Goal: Contribute content: Add original content to the website for others to see

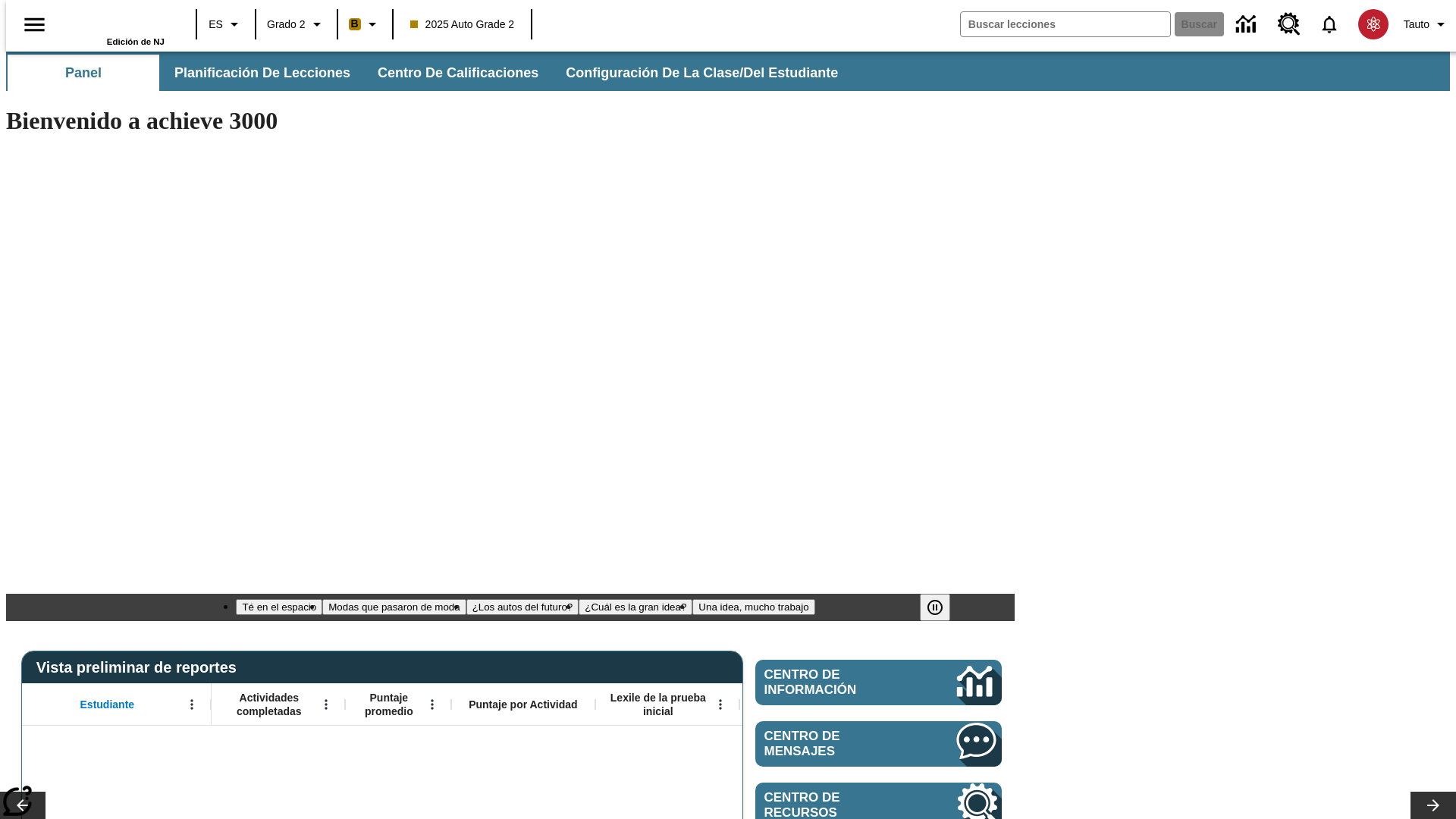
type input "-1"
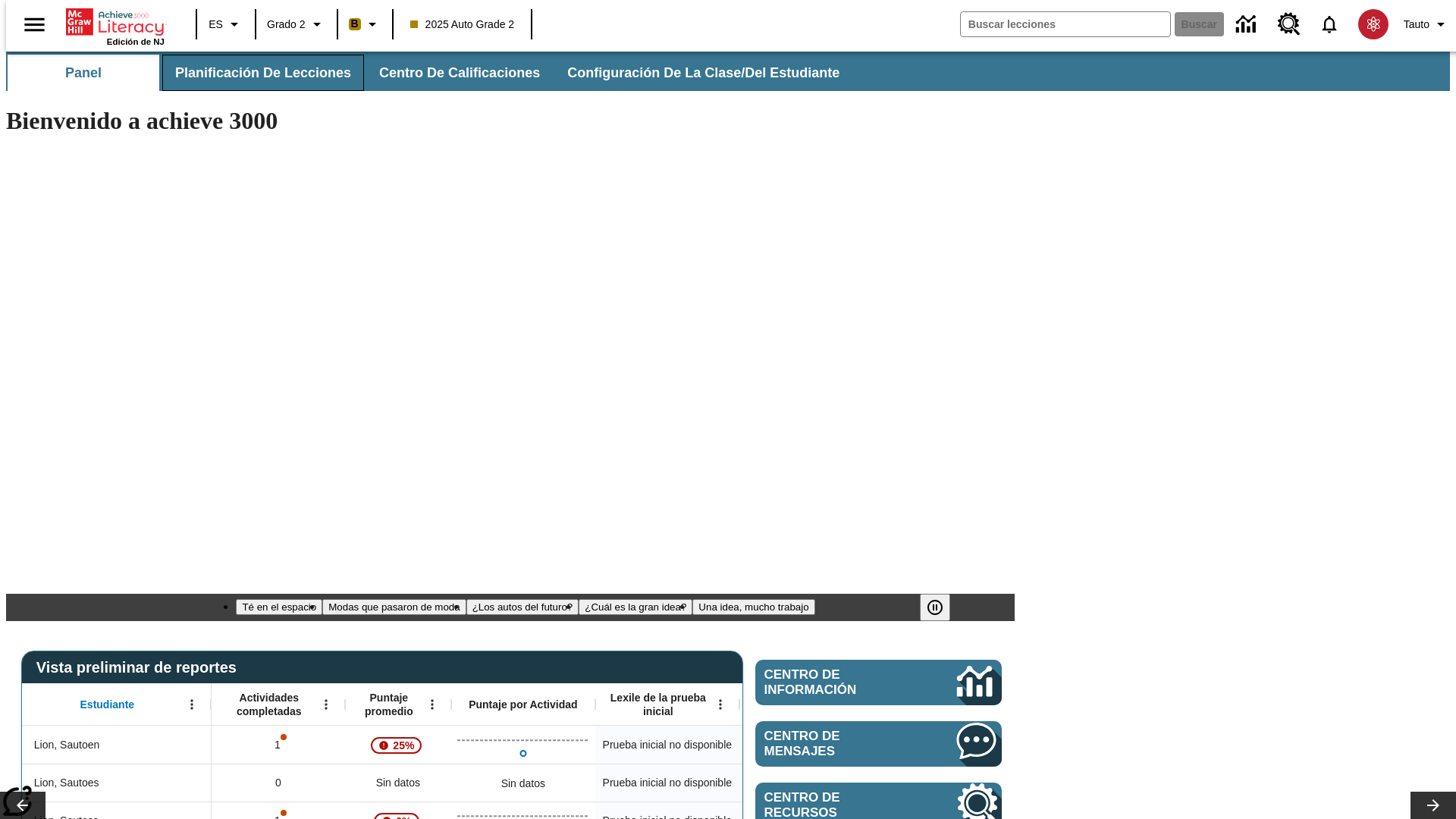
click at [254, 72] on span "Planificación de lecciones" at bounding box center [262, 73] width 176 height 18
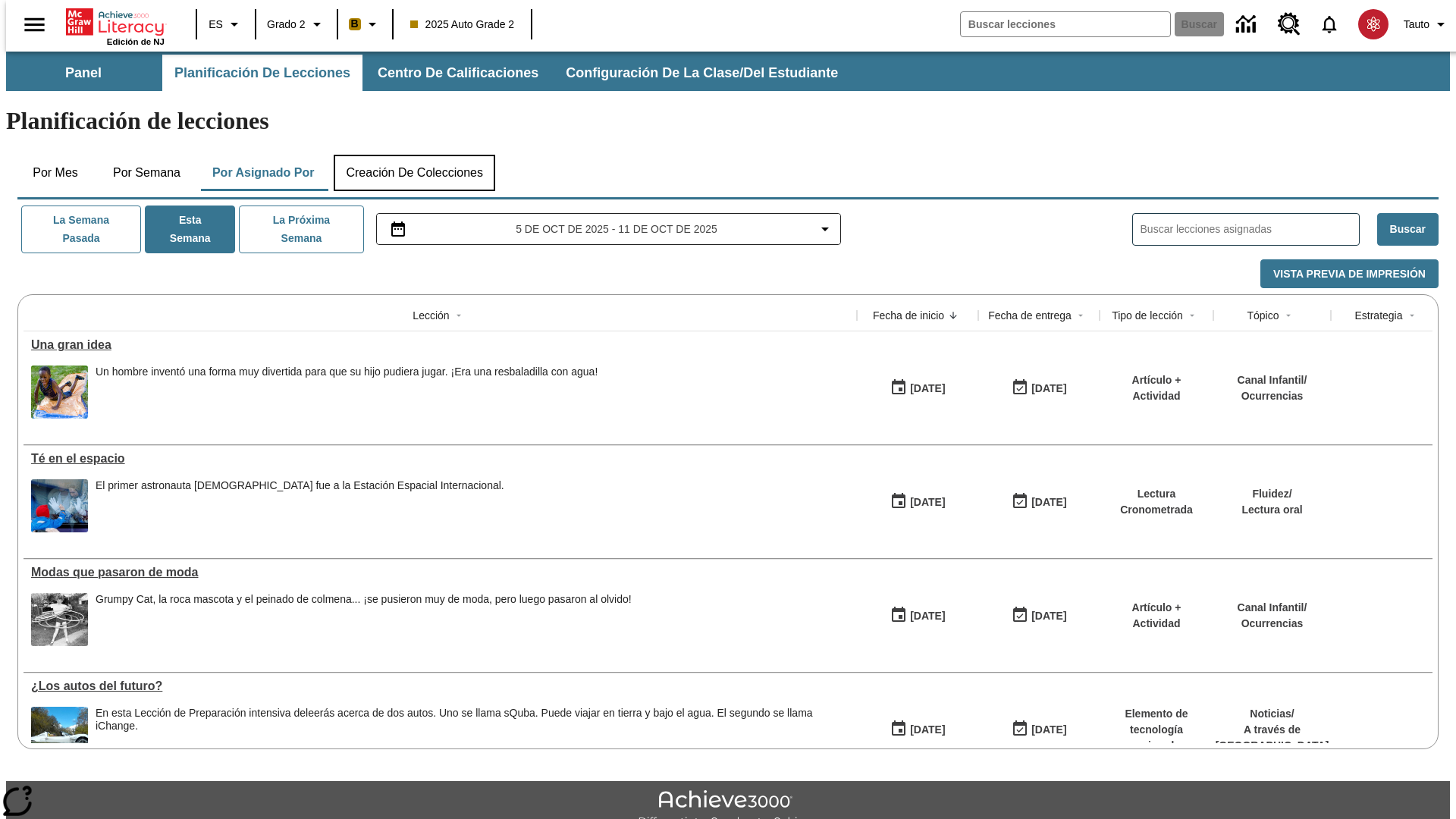
click at [411, 154] on button "Creación de colecciones" at bounding box center [414, 172] width 162 height 36
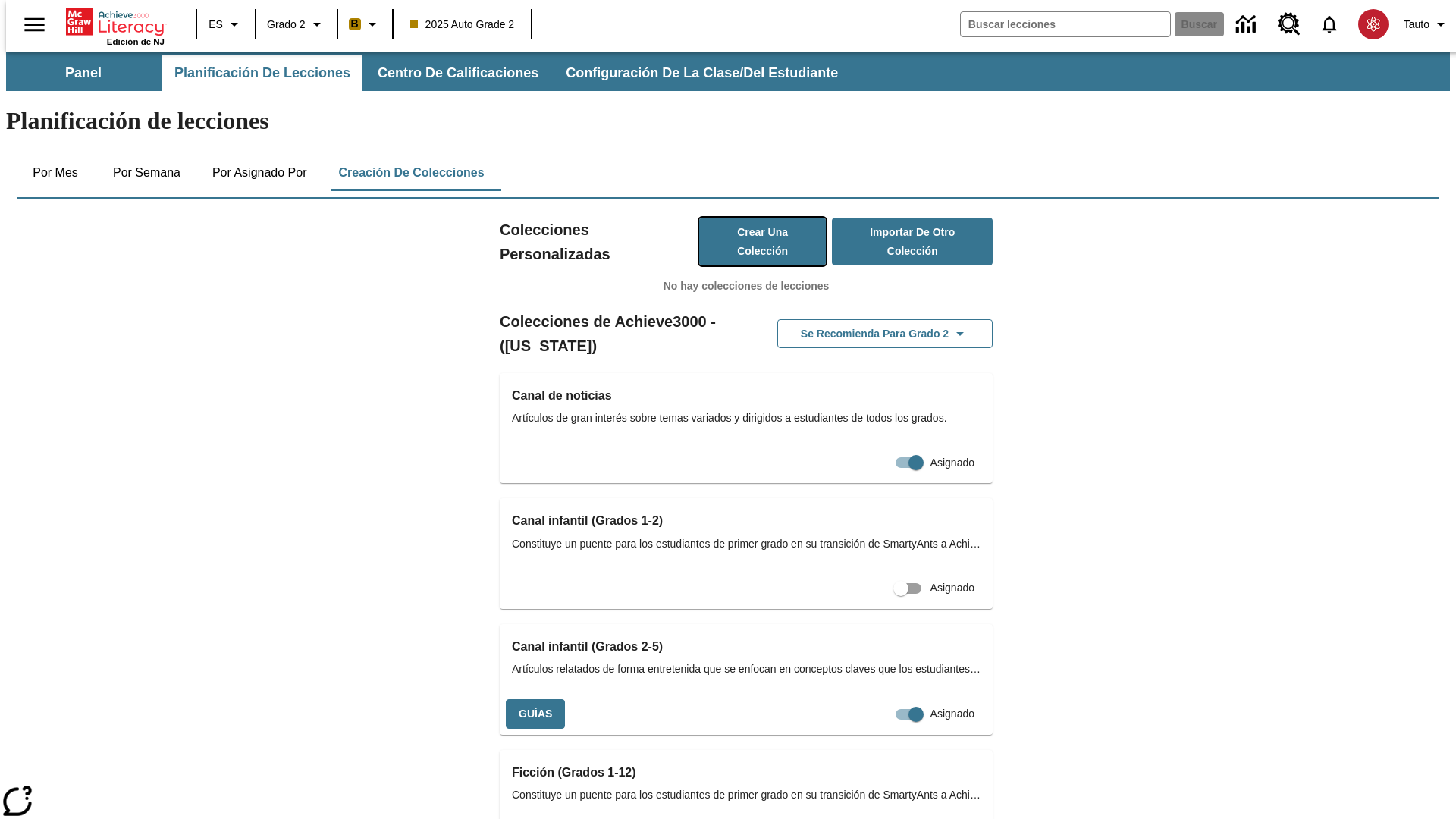
click at [746, 218] on button "Crear una colección" at bounding box center [763, 242] width 127 height 48
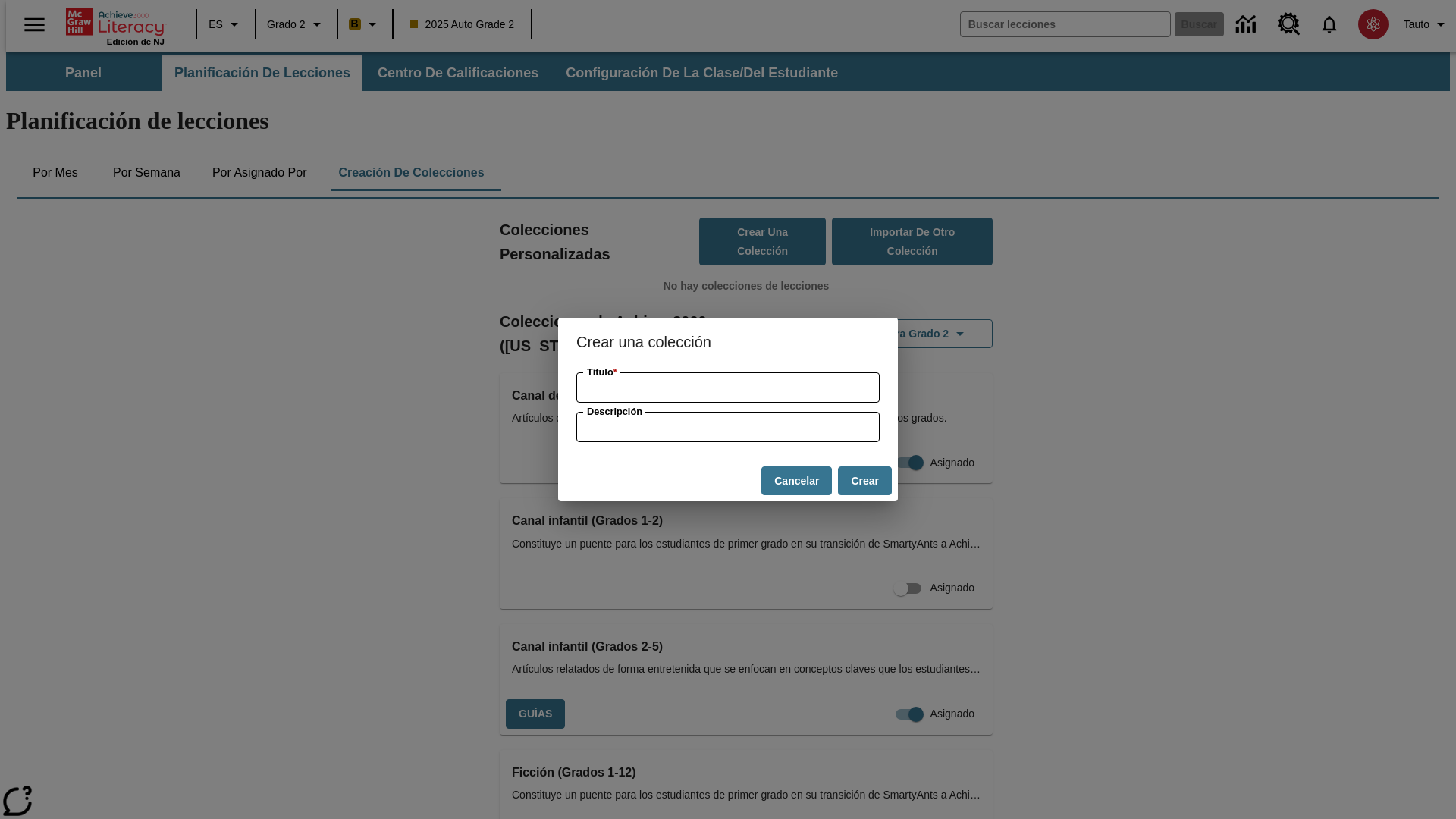
click at [864, 481] on button "Crear" at bounding box center [864, 481] width 54 height 30
type input "Refined Concrete Pants"
type input "some collection description"
click at [864, 481] on button "Crear" at bounding box center [864, 481] width 54 height 30
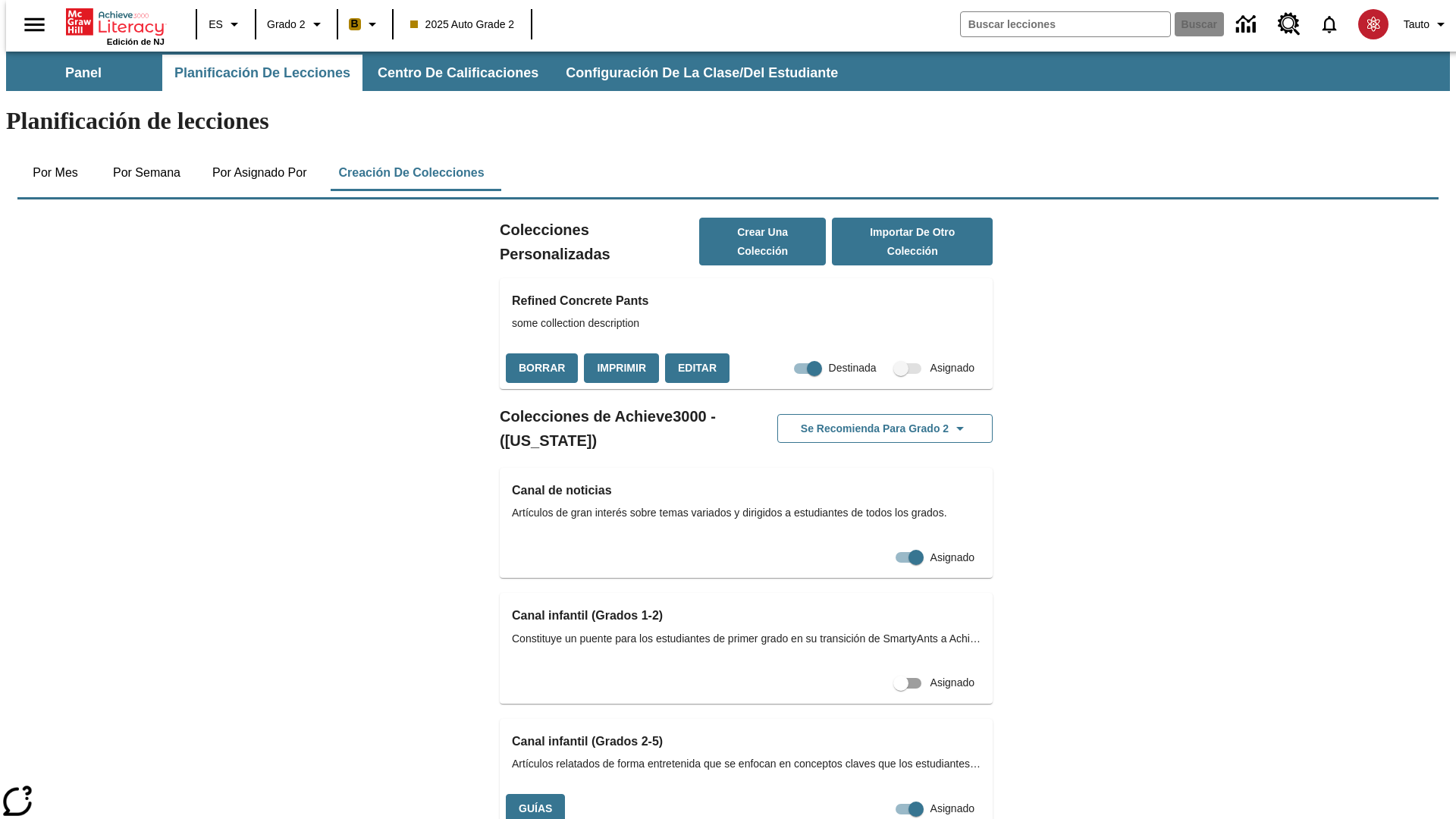
click at [786, 354] on input "Destinada" at bounding box center [815, 368] width 87 height 29
checkbox input "false"
click at [540, 353] on button "Borrar" at bounding box center [542, 368] width 72 height 30
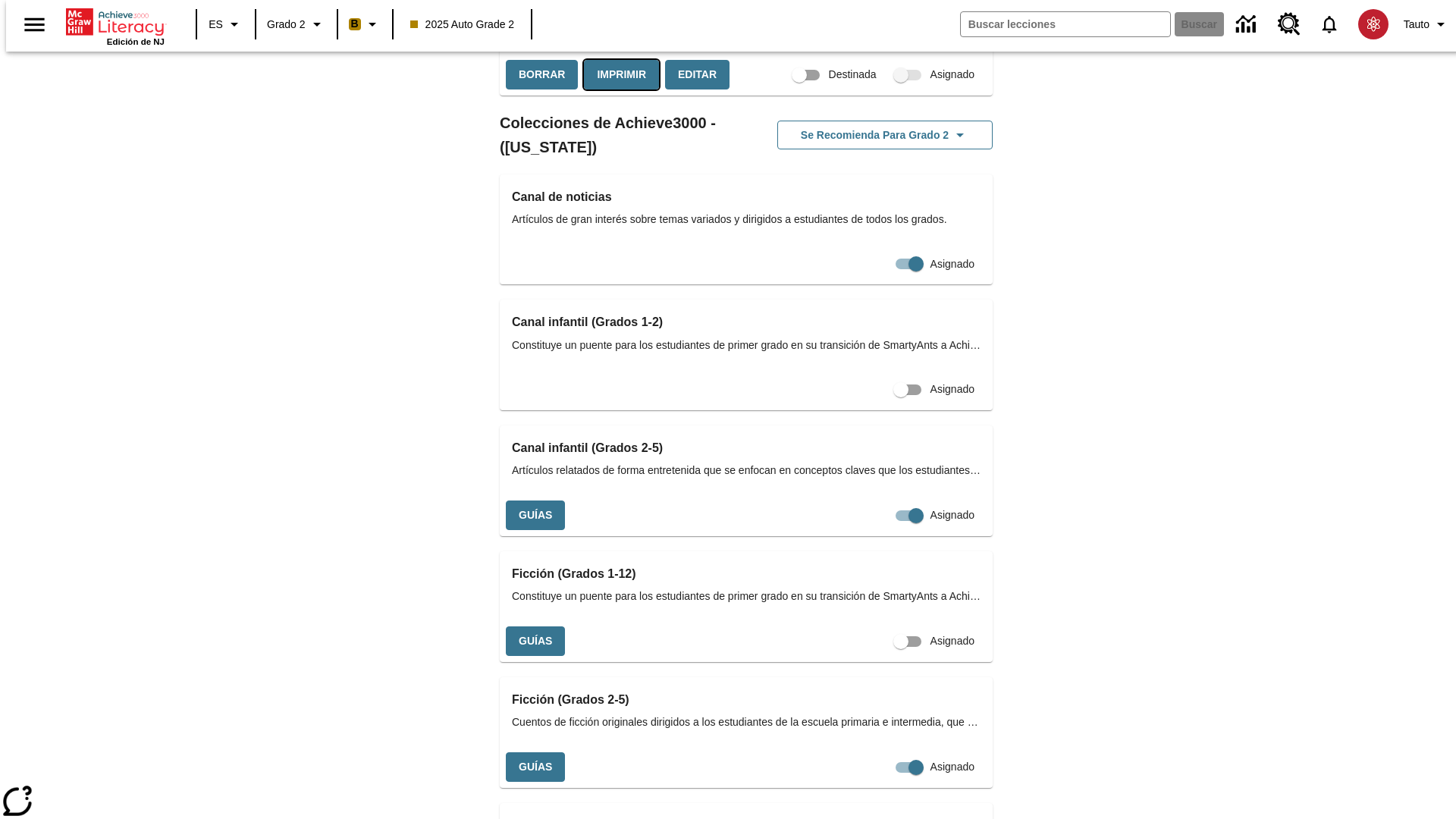
click at [617, 89] on button "Imprimir" at bounding box center [621, 75] width 75 height 30
